Goal: Task Accomplishment & Management: Use online tool/utility

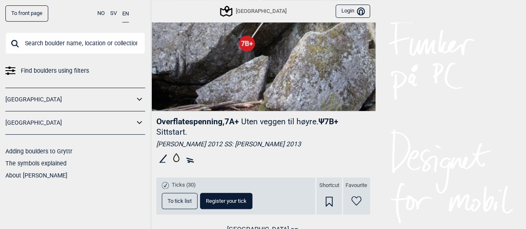
scroll to position [156, 0]
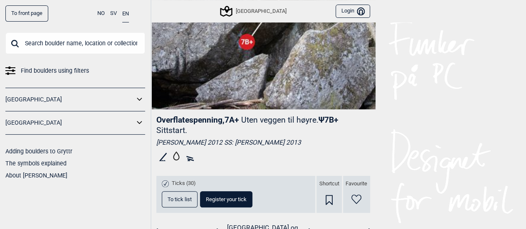
click at [176, 202] on span "To tick list" at bounding box center [180, 199] width 24 height 5
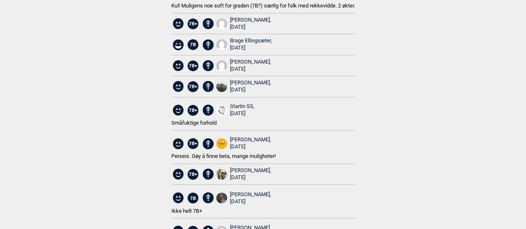
scroll to position [654, 0]
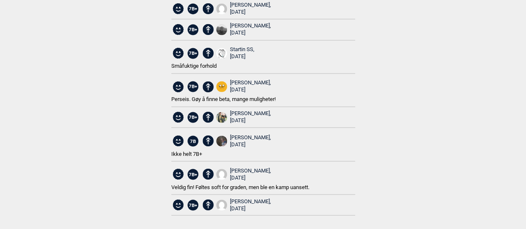
click at [237, 170] on div "[PERSON_NAME], [DATE]" at bounding box center [250, 174] width 41 height 14
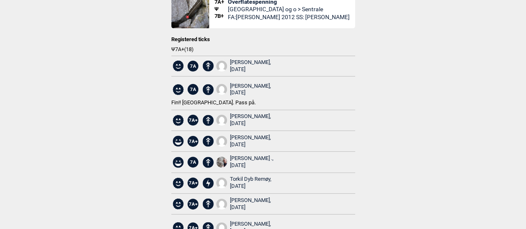
scroll to position [59, 0]
click at [243, 64] on div "[PERSON_NAME], [DATE]" at bounding box center [250, 66] width 41 height 14
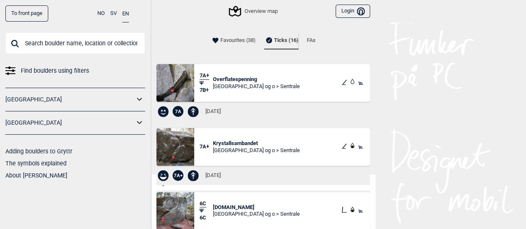
scroll to position [69, 0]
click at [227, 141] on span "Krystallsambandet" at bounding box center [256, 143] width 87 height 7
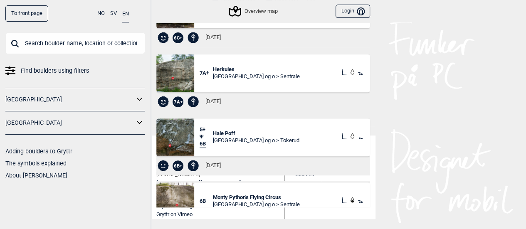
scroll to position [282, 0]
click at [229, 67] on span "Herkules" at bounding box center [256, 69] width 87 height 7
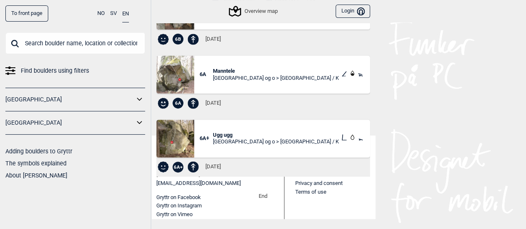
scroll to position [805, 0]
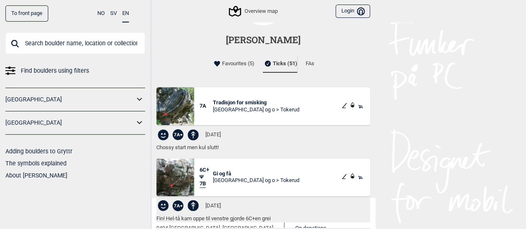
scroll to position [45, 0]
drag, startPoint x: 297, startPoint y: 40, endPoint x: 225, endPoint y: 38, distance: 71.9
click at [225, 38] on h1 "Leo Pålsgård" at bounding box center [263, 39] width 224 height 13
copy h1 "Leo Pålsgård"
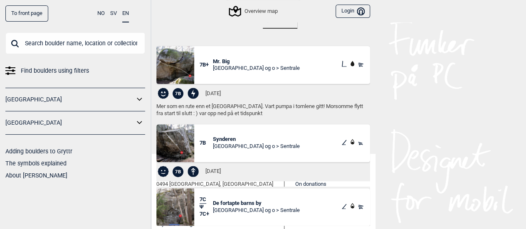
scroll to position [107, 0]
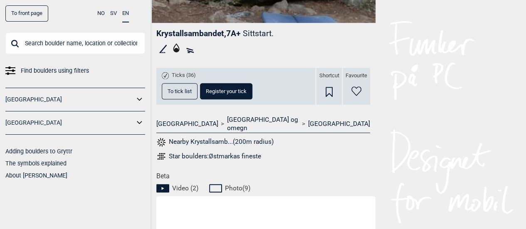
scroll to position [243, 0]
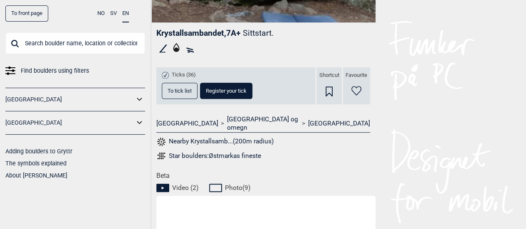
click at [180, 95] on button "To tick list" at bounding box center [180, 91] width 36 height 16
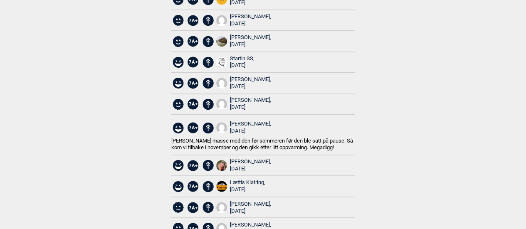
scroll to position [682, 0]
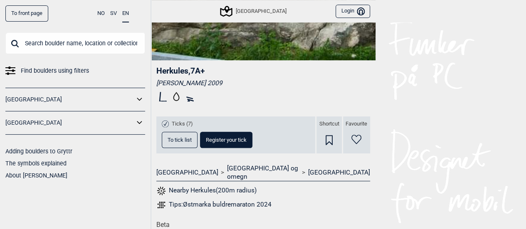
scroll to position [206, 0]
click at [172, 138] on span "To tick list" at bounding box center [180, 139] width 24 height 5
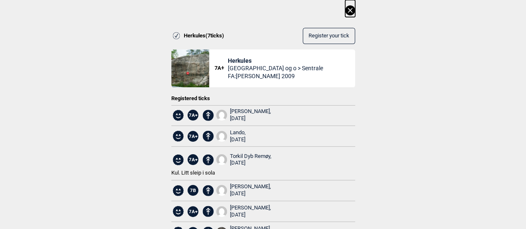
scroll to position [47, 0]
